Goal: Task Accomplishment & Management: Complete application form

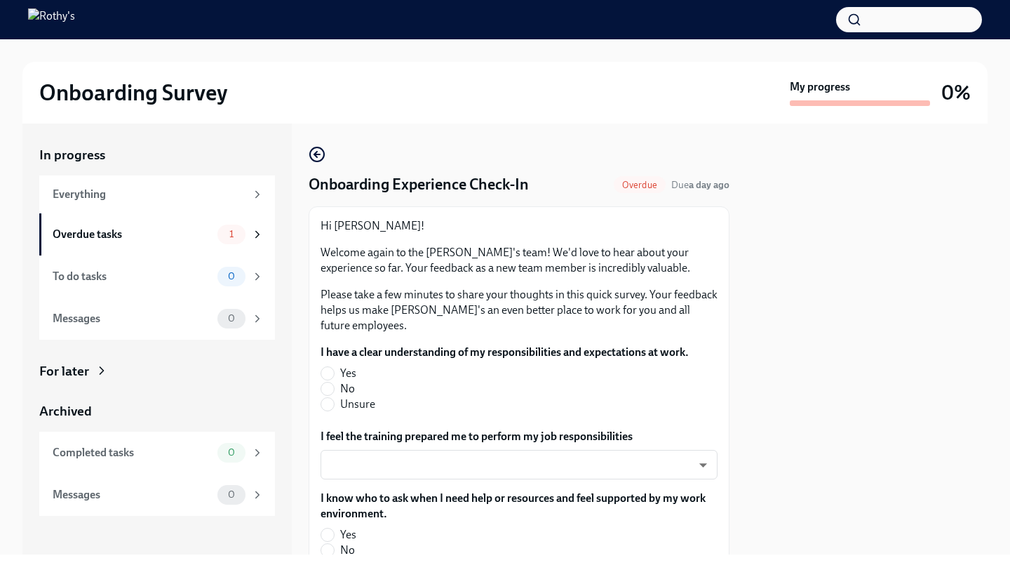
click at [321, 364] on fieldset "I have a clear understanding of my responsibilities and expectations at work. Y…" at bounding box center [505, 378] width 368 height 67
click at [331, 379] on input "Yes" at bounding box center [327, 373] width 13 height 13
radio input "true"
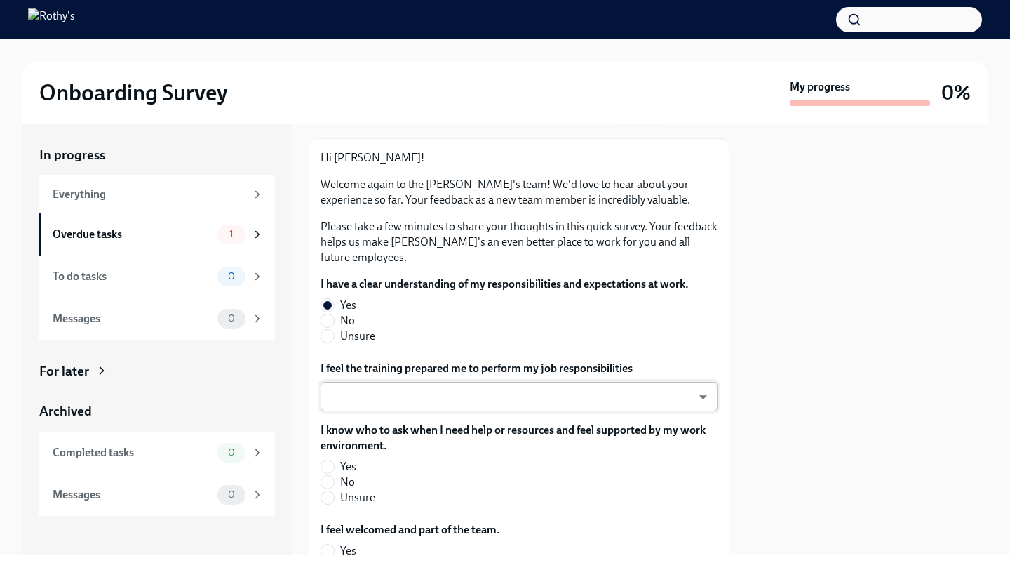
scroll to position [70, 0]
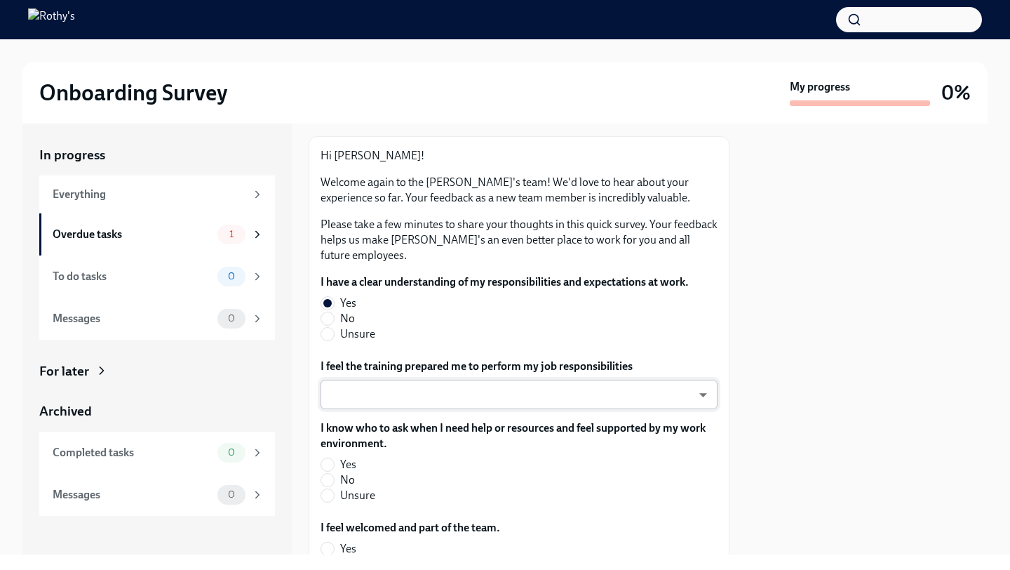
click at [594, 398] on body "Onboarding Survey My progress 0% In progress Everything Overdue tasks 1 To do t…" at bounding box center [505, 285] width 1010 height 570
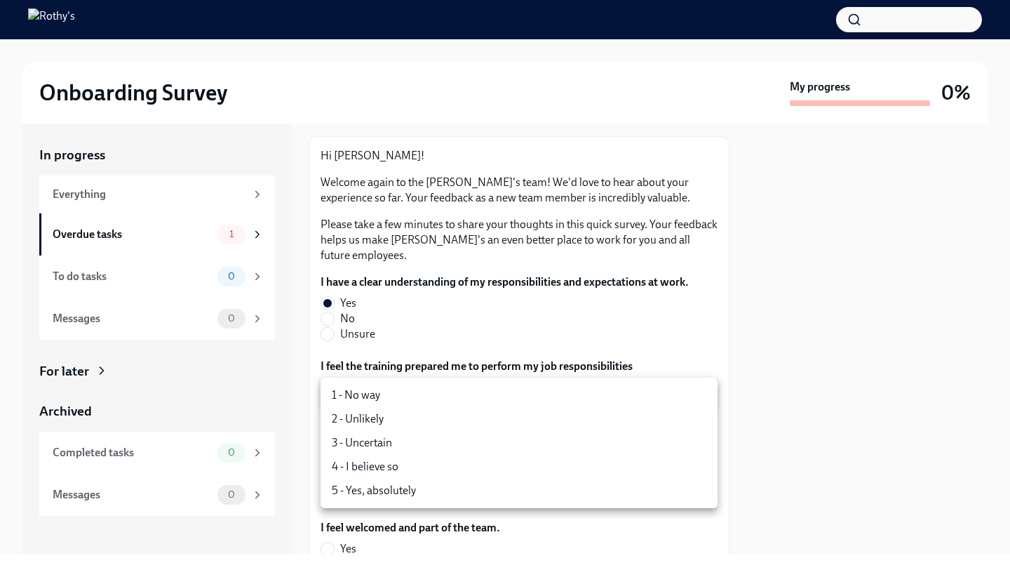
click at [443, 487] on li "5 - Yes, absolutely" at bounding box center [519, 491] width 397 height 24
type input "TVXOjZLlD"
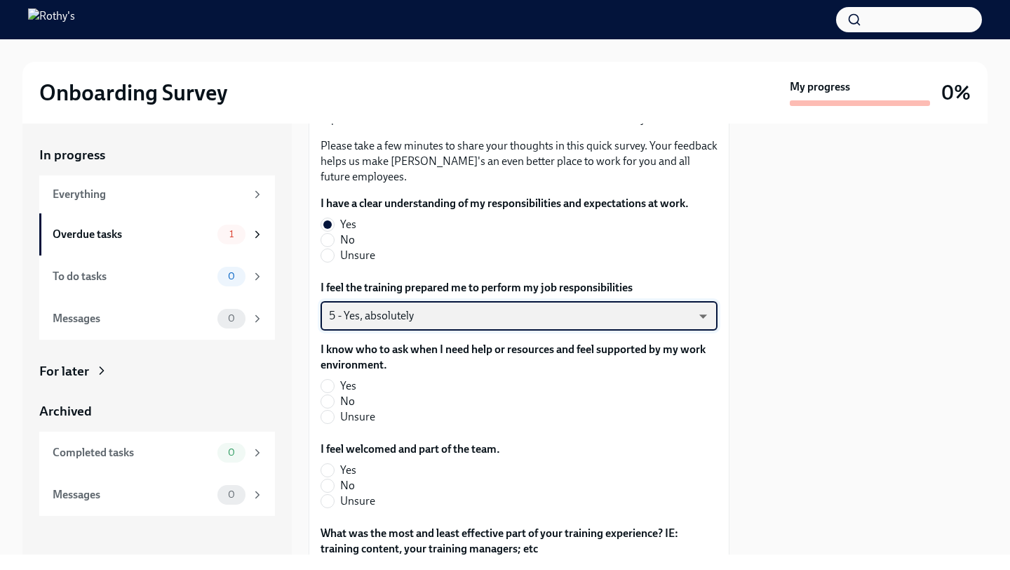
scroll to position [157, 0]
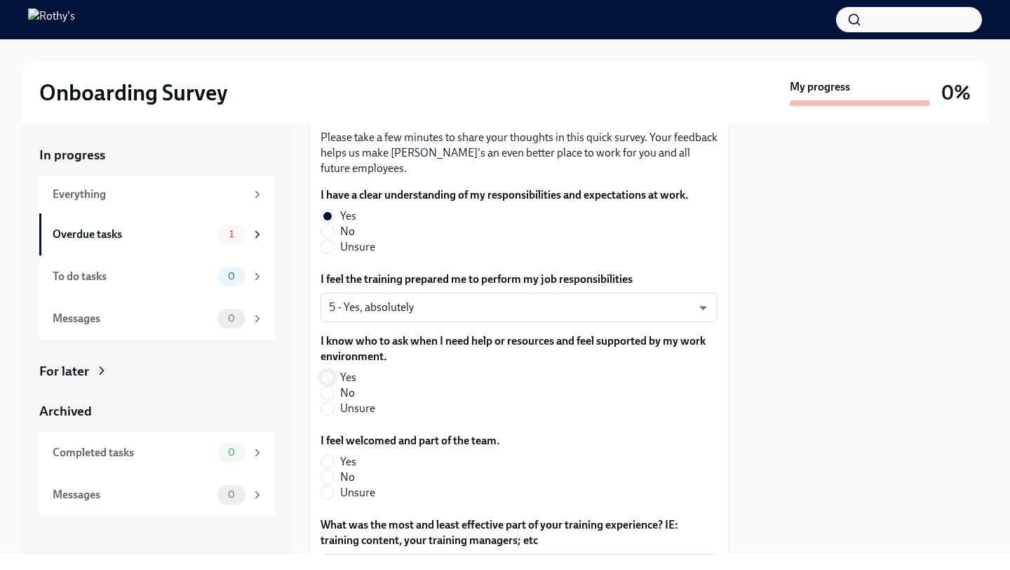
click at [332, 378] on input "Yes" at bounding box center [327, 377] width 13 height 13
radio input "true"
click at [326, 464] on input "Yes" at bounding box center [327, 461] width 13 height 13
radio input "true"
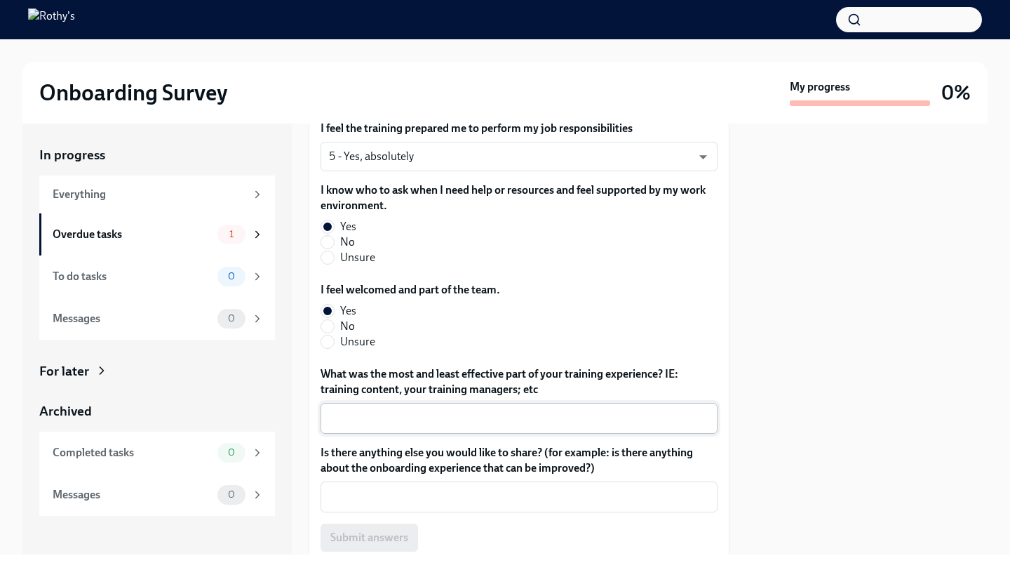
scroll to position [312, 0]
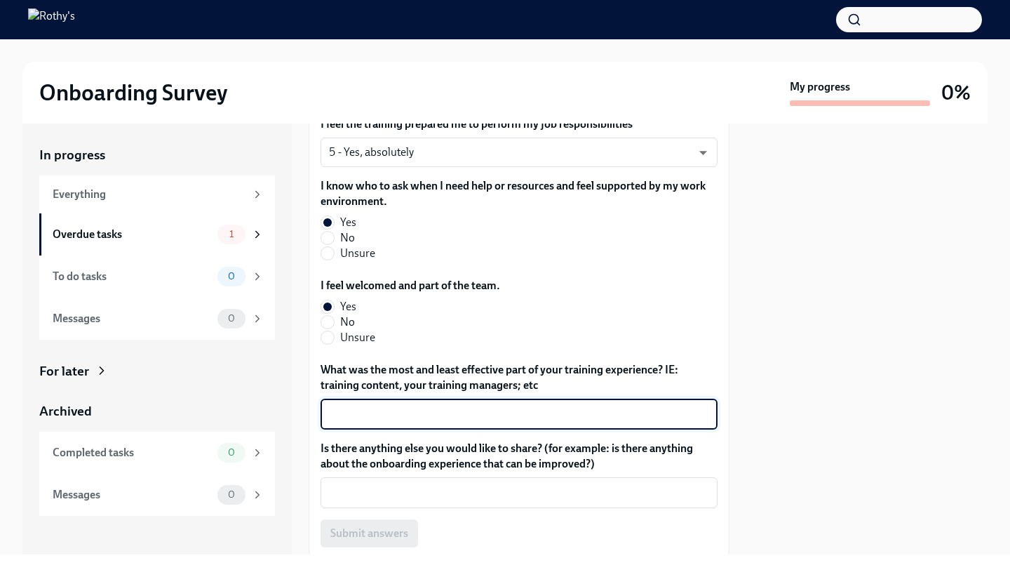
click at [382, 420] on textarea "What was the most and least effective part of your training experience? IE: tra…" at bounding box center [519, 414] width 380 height 17
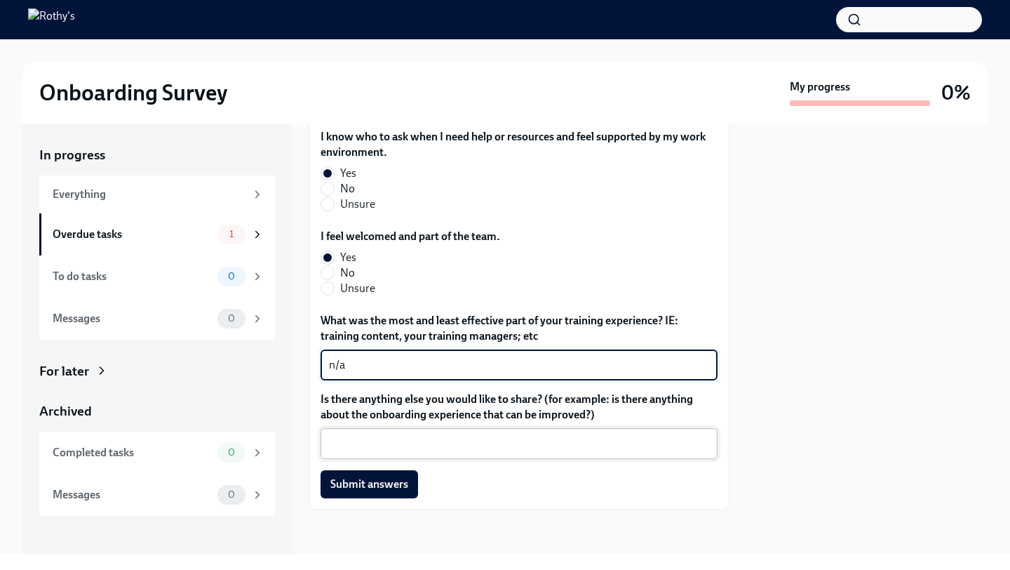
scroll to position [362, 0]
type textarea "n/a"
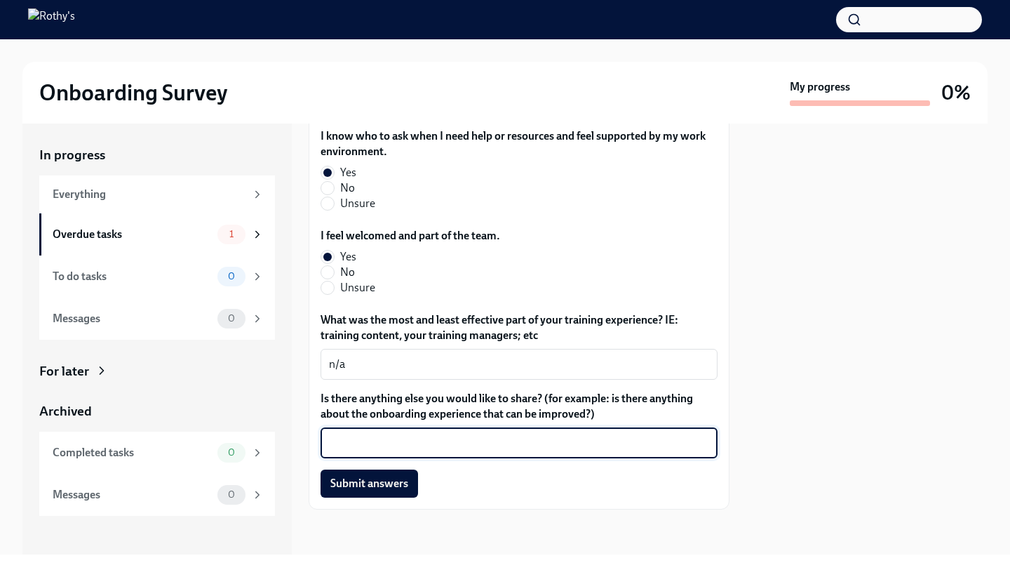
click at [508, 446] on textarea "Is there anything else you would like to share? (for example: is there anything…" at bounding box center [519, 442] width 380 height 17
type textarea "n/a"
click at [410, 493] on button "Submit answers" at bounding box center [370, 483] width 98 height 28
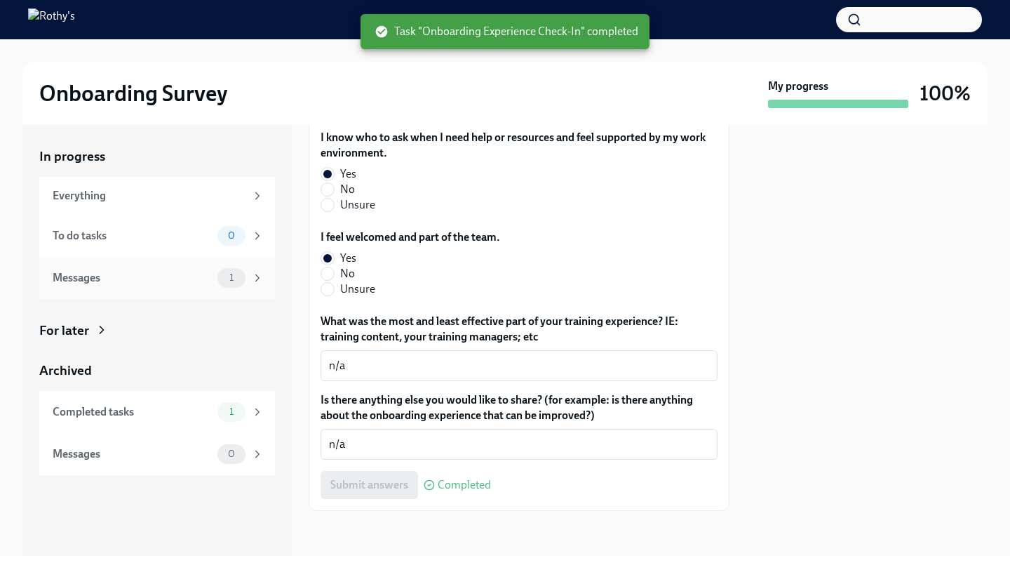
click at [126, 290] on div "Messages 1" at bounding box center [157, 278] width 236 height 42
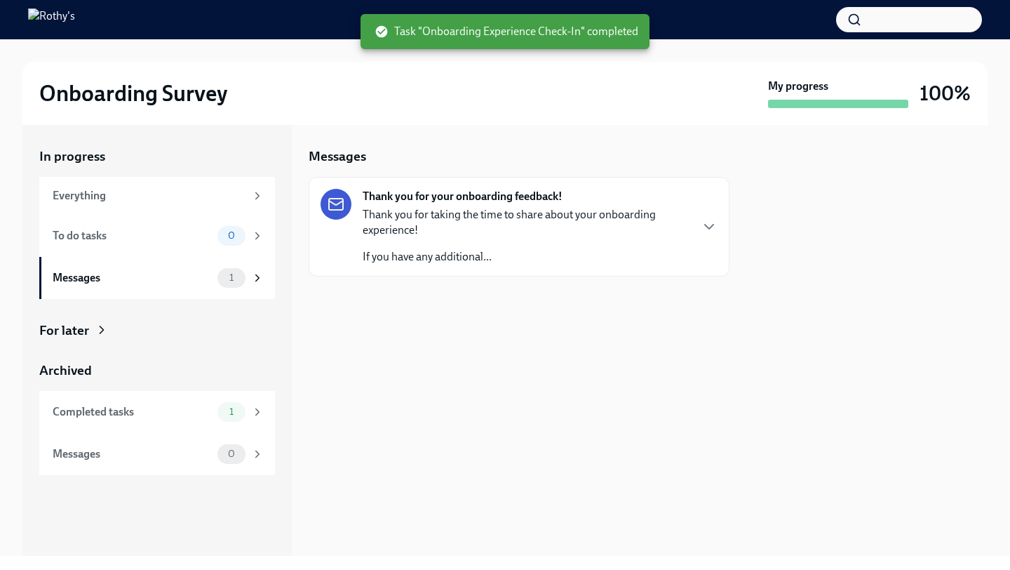
click at [551, 204] on div "Thank you for your onboarding feedback! Thank you for taking the time to share …" at bounding box center [526, 227] width 327 height 76
